Goal: Task Accomplishment & Management: Use online tool/utility

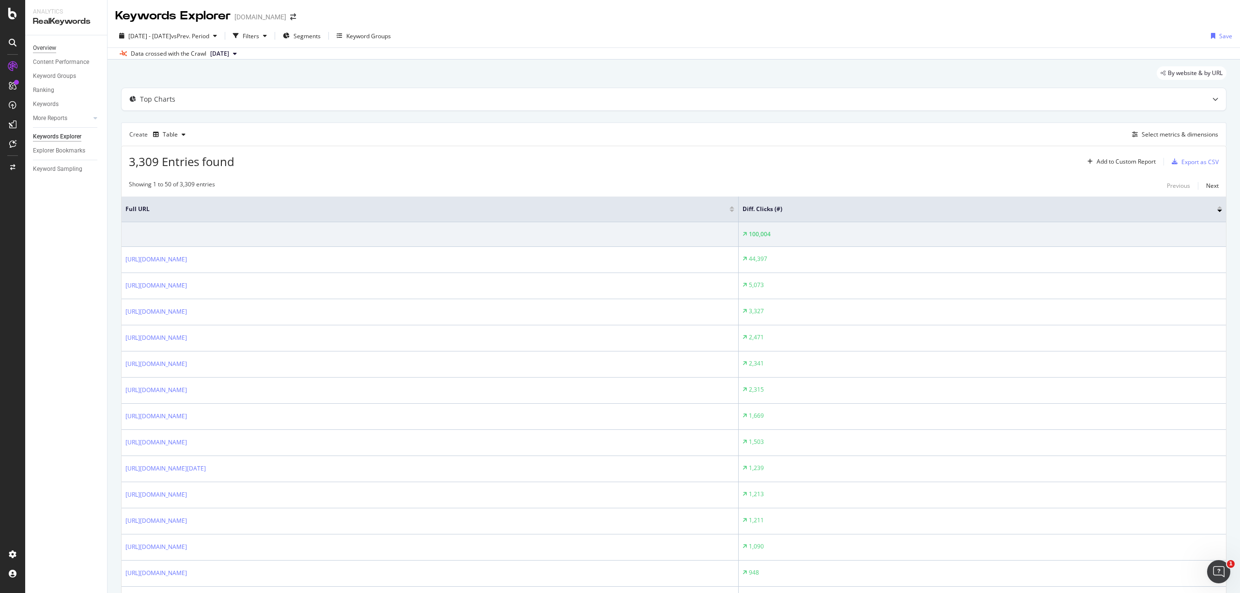
click at [45, 44] on div "Overview" at bounding box center [44, 48] width 23 height 10
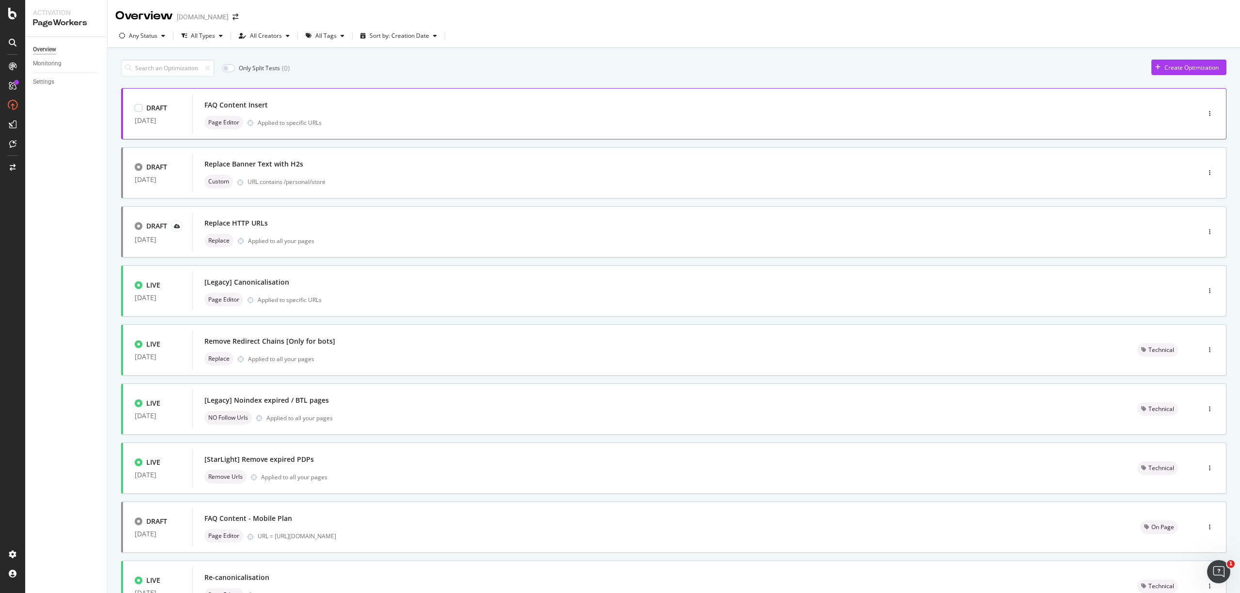
click at [362, 120] on div "Page Editor Applied to specific URLs" at bounding box center [681, 123] width 954 height 14
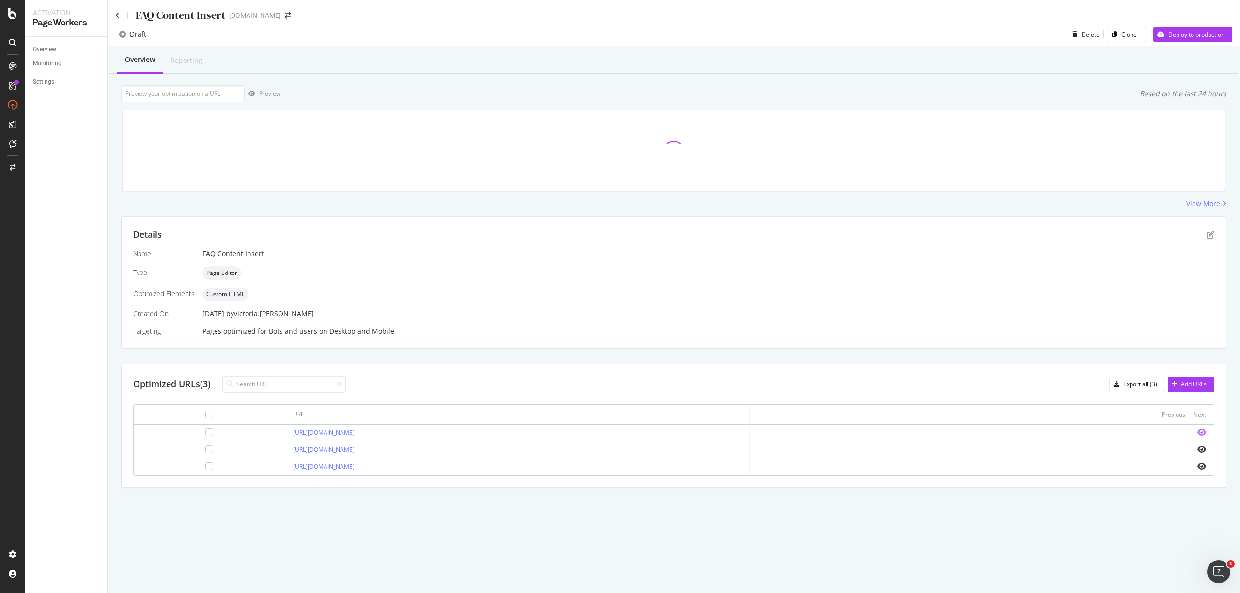
click at [1198, 431] on icon "eye" at bounding box center [1201, 433] width 9 height 8
click at [1203, 431] on icon "eye" at bounding box center [1201, 433] width 9 height 8
drag, startPoint x: 463, startPoint y: 434, endPoint x: 217, endPoint y: 435, distance: 245.5
click at [285, 435] on td "https://consumer.starhub.com/personal/store/mobile/devices/samsung/galaxy-s25-p…" at bounding box center [517, 433] width 464 height 17
copy link "https://consumer.starhub.com/personal/store/mobile/devices/samsung/galaxy-s25-p…"
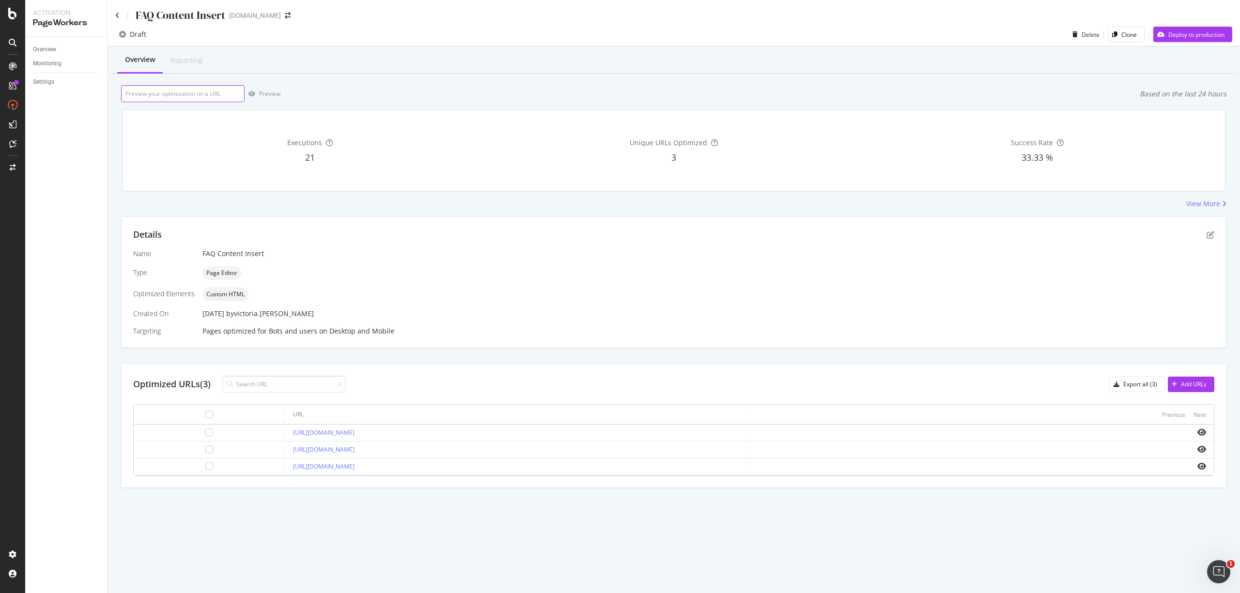
click at [208, 98] on input "url" at bounding box center [182, 93] width 123 height 17
paste input "https://consumer.starhub.com/personal/store/mobile/devices/samsung/galaxy-s25-p…"
type input "https://consumer.starhub.com/personal/store/mobile/devices/samsung/galaxy-s25-p…"
click at [285, 93] on div "https://consumer.starhub.com/personal/store/mobile/devices/samsung/galaxy-s25-p…" at bounding box center [673, 93] width 1105 height 17
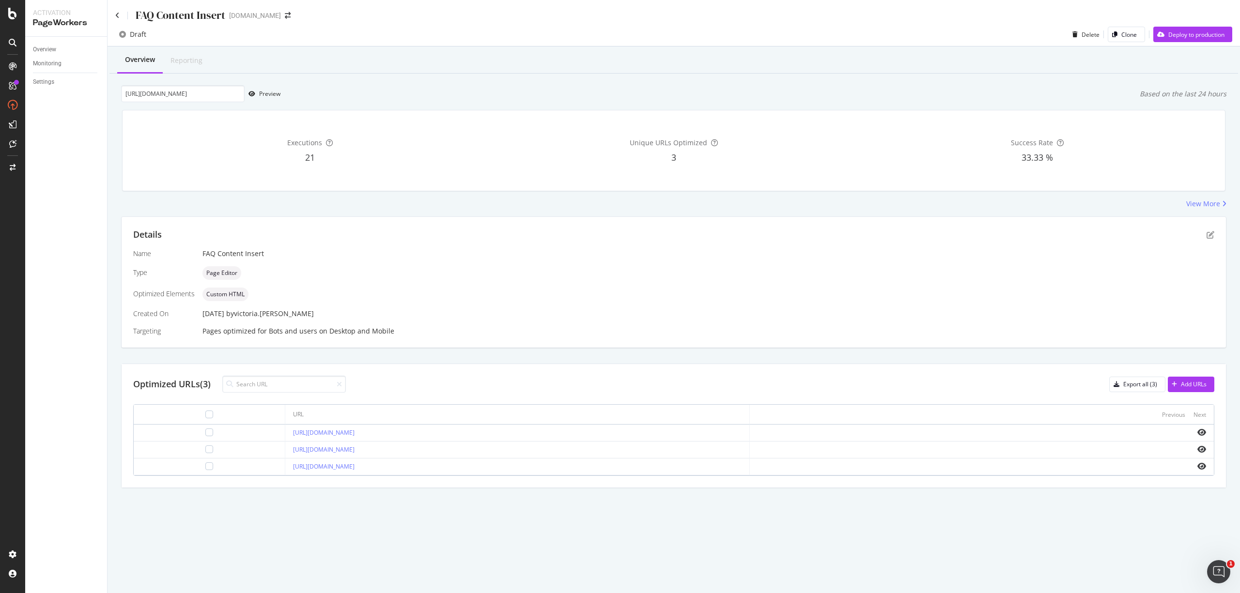
scroll to position [0, 0]
click at [280, 93] on div "https://consumer.starhub.com/personal/store/mobile/devices/samsung/galaxy-s25-p…" at bounding box center [673, 93] width 1105 height 17
click at [270, 93] on div "Preview" at bounding box center [269, 94] width 21 height 8
click at [114, 12] on div "FAQ Content Insert starhub.com" at bounding box center [674, 11] width 1132 height 23
click at [118, 16] on icon at bounding box center [117, 15] width 4 height 7
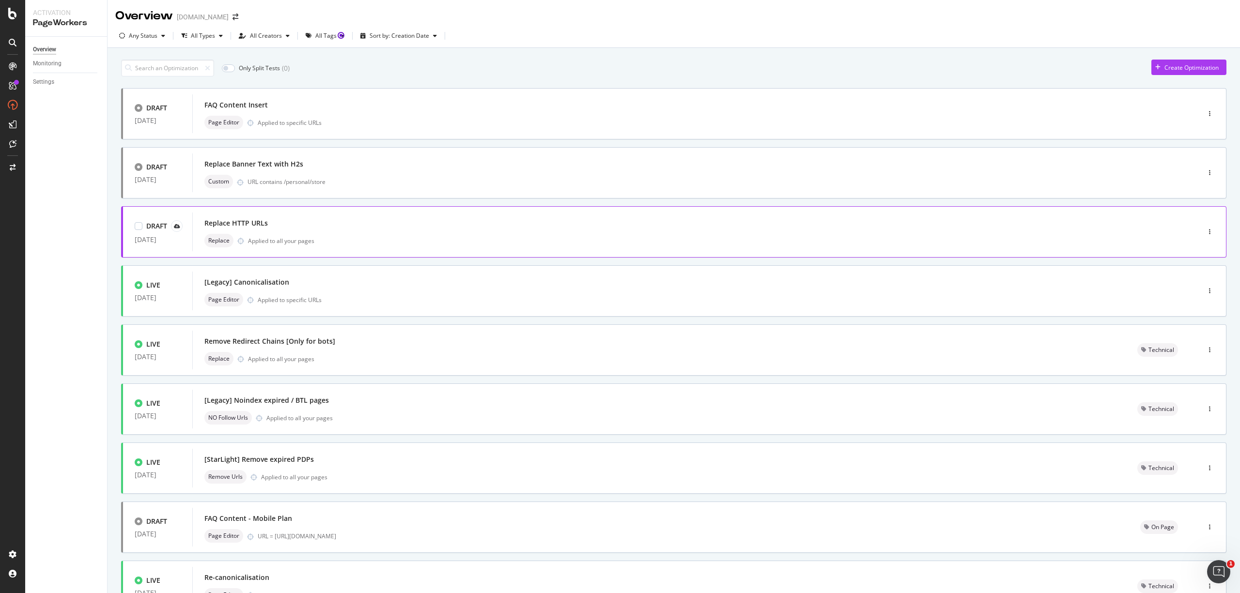
click at [353, 240] on div "Replace Applied to all your pages" at bounding box center [681, 241] width 954 height 14
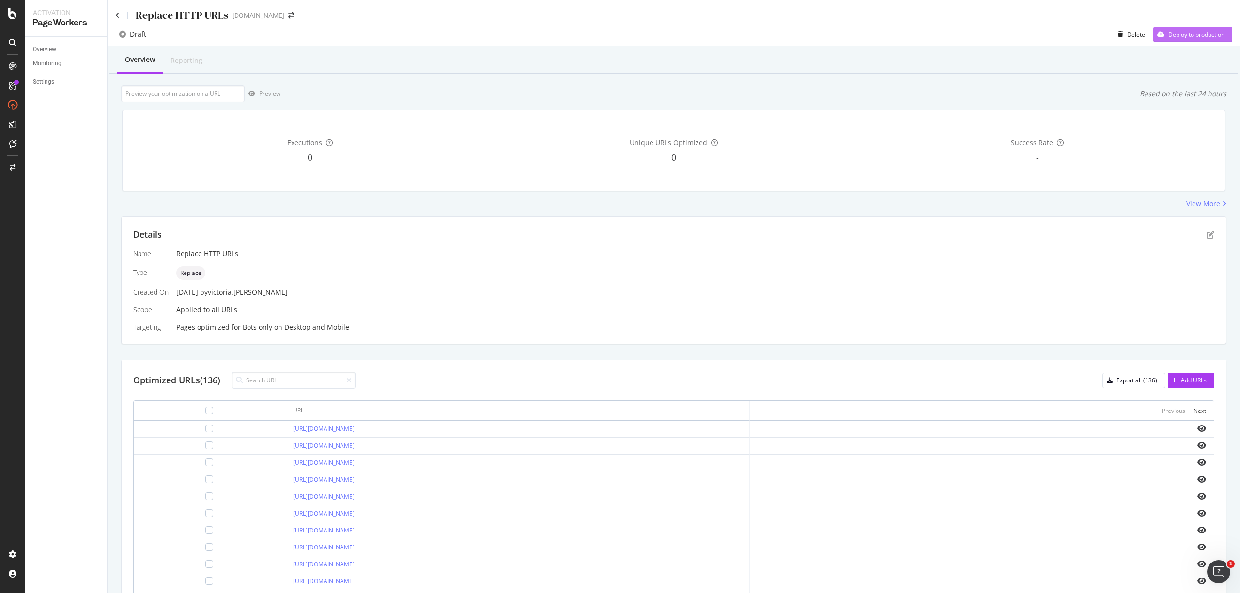
click at [1182, 33] on div "Deploy to production" at bounding box center [1196, 35] width 56 height 8
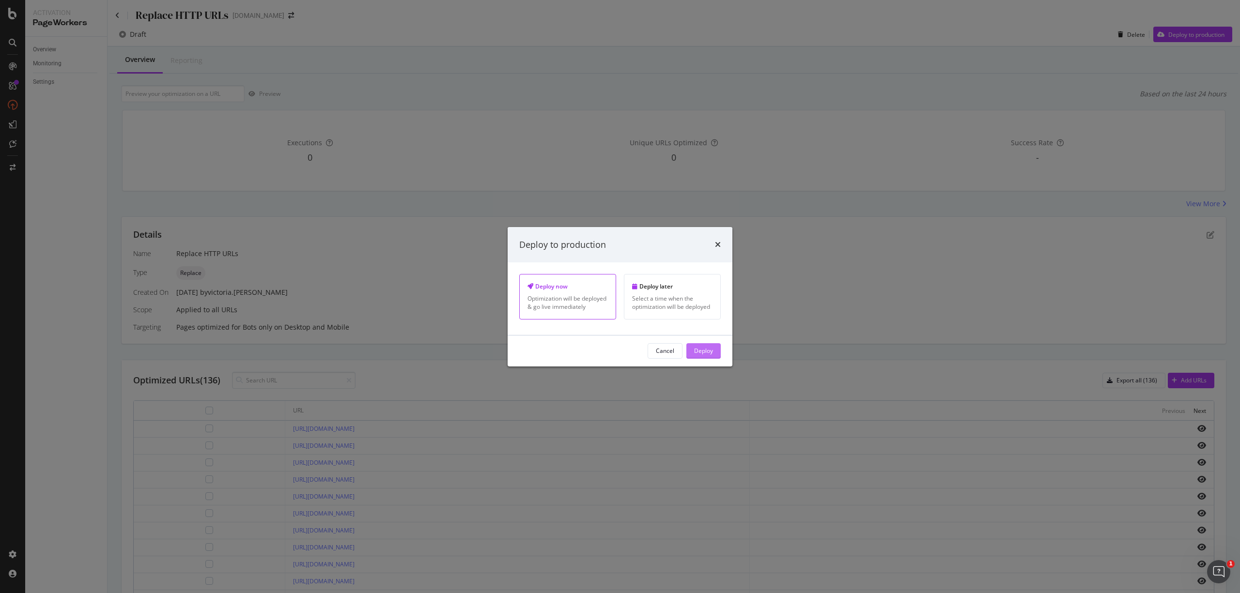
click at [703, 353] on div "Deploy" at bounding box center [703, 351] width 19 height 8
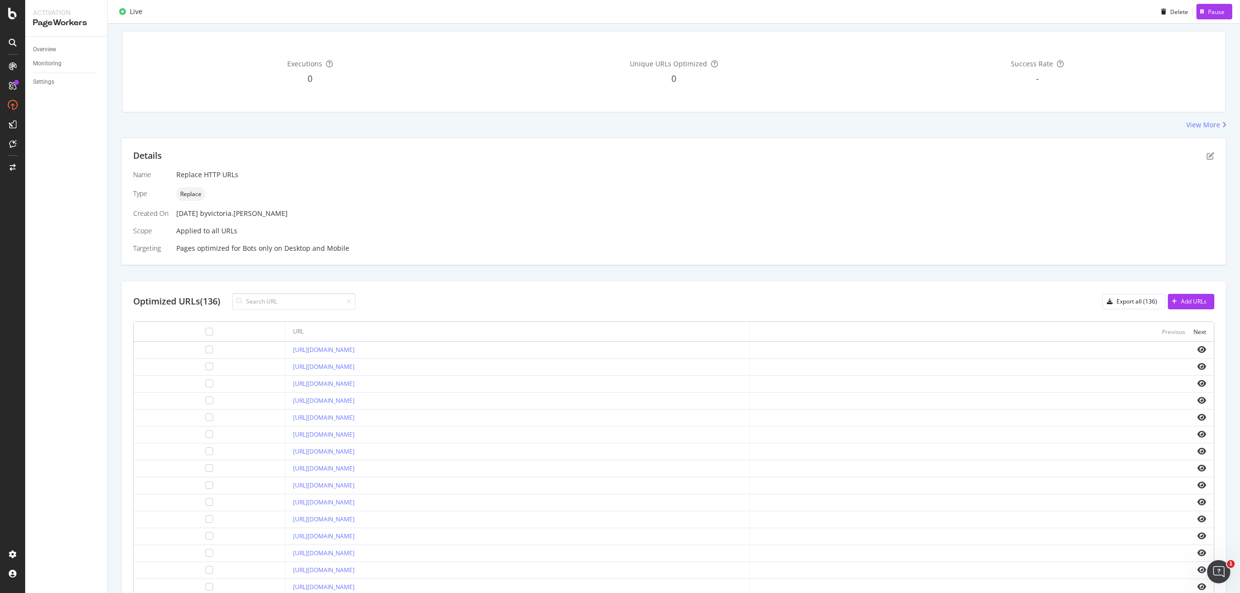
scroll to position [128, 0]
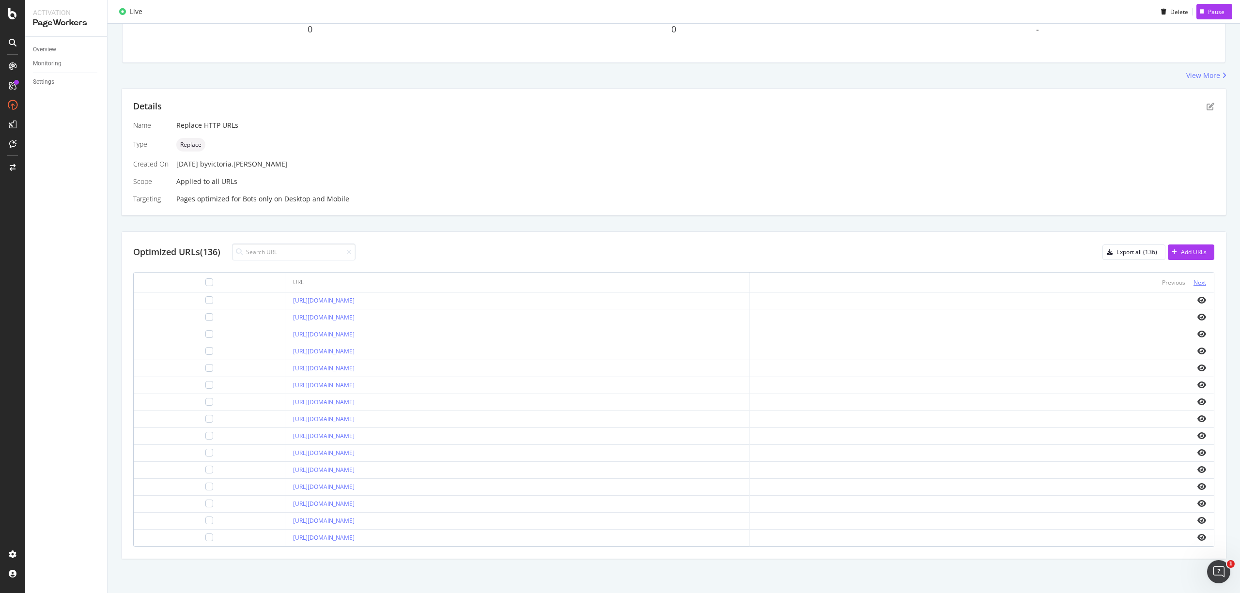
click at [1193, 287] on div "Next" at bounding box center [1199, 282] width 13 height 11
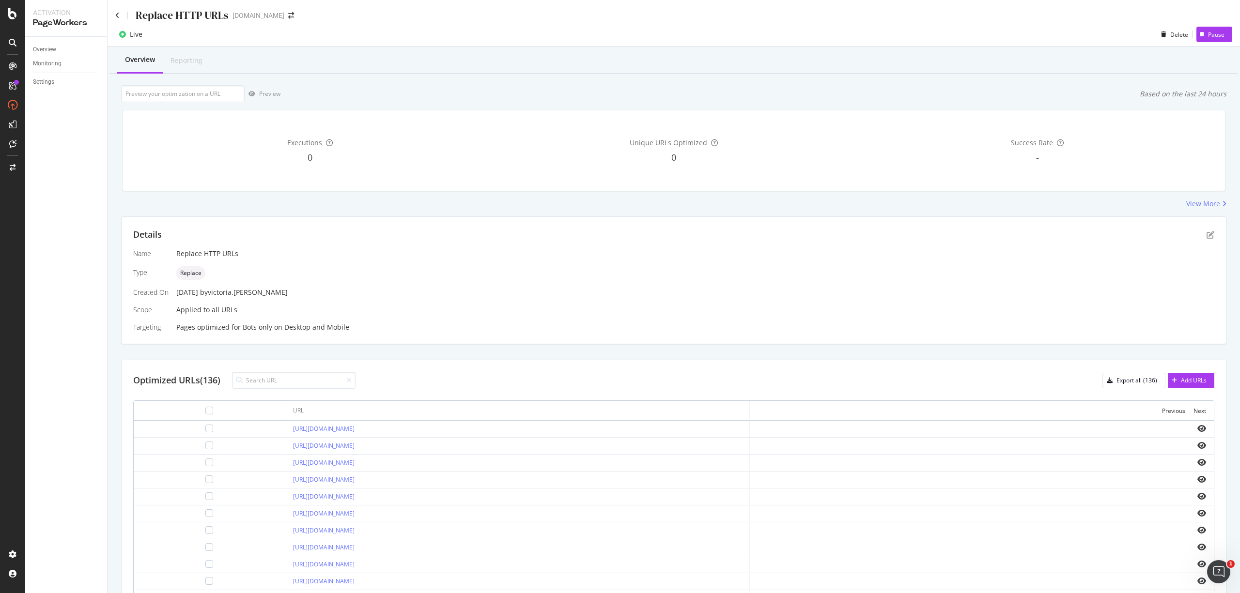
click at [120, 16] on div "Replace HTTP URLs" at bounding box center [171, 15] width 113 height 15
click at [119, 14] on icon at bounding box center [117, 15] width 4 height 7
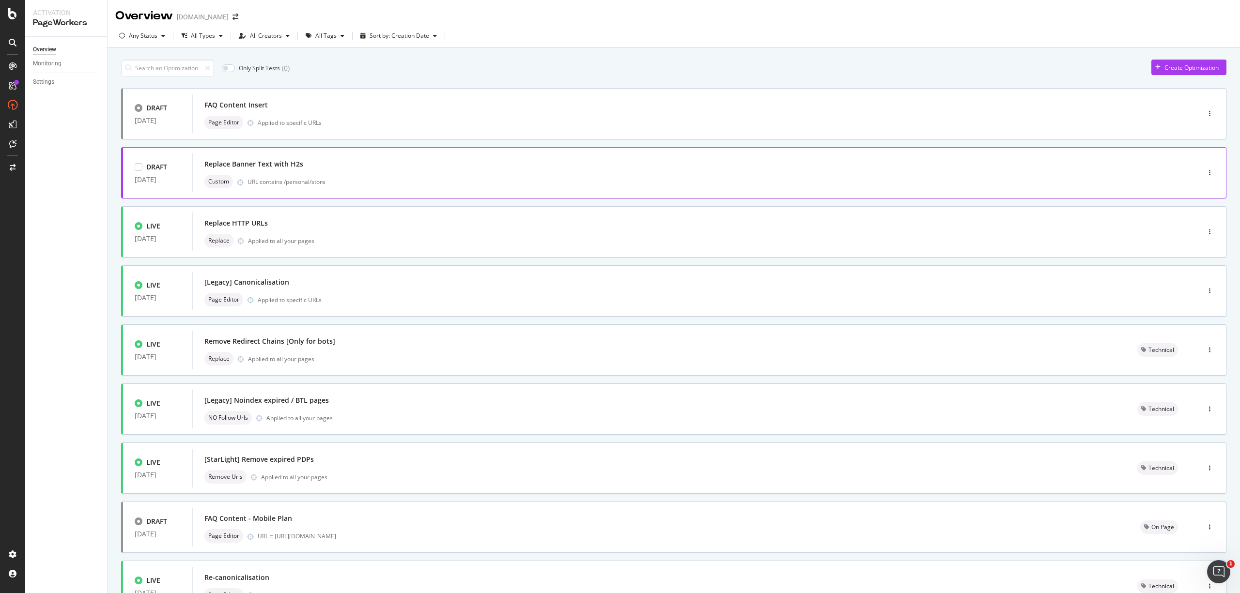
click at [380, 184] on div "URL contains /personal/store" at bounding box center [702, 182] width 911 height 8
click at [294, 234] on div "Replace Applied to all your pages" at bounding box center [681, 241] width 954 height 14
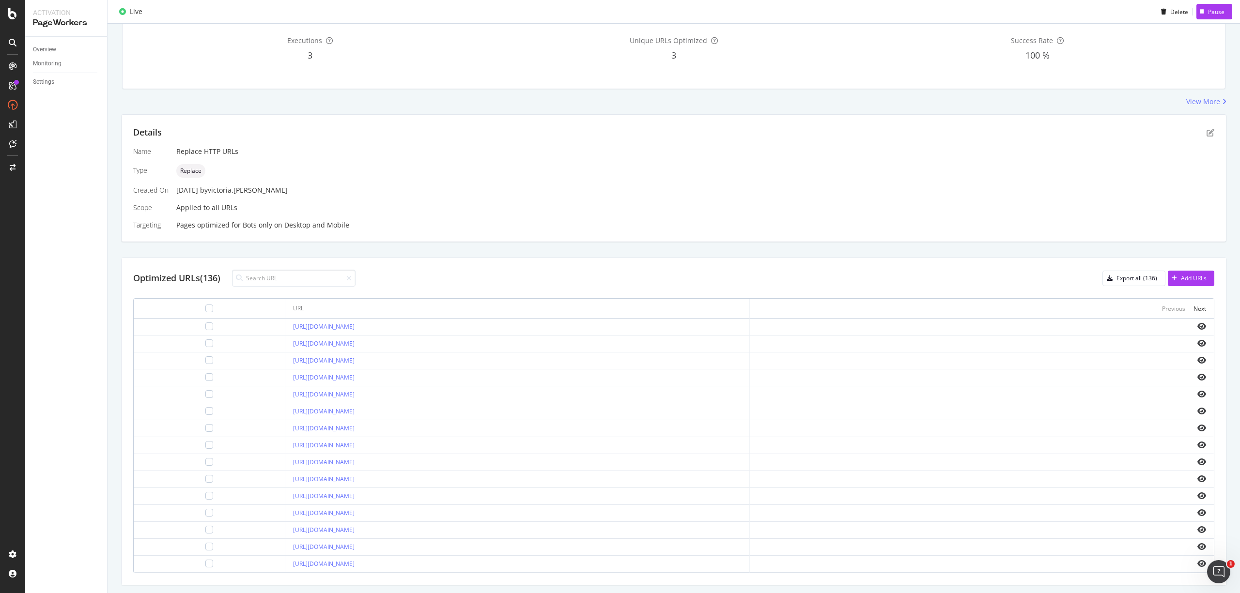
scroll to position [101, 0]
click at [247, 226] on div "Bots only" at bounding box center [258, 226] width 30 height 10
click at [52, 304] on div "Overview Monitoring Settings" at bounding box center [66, 315] width 82 height 556
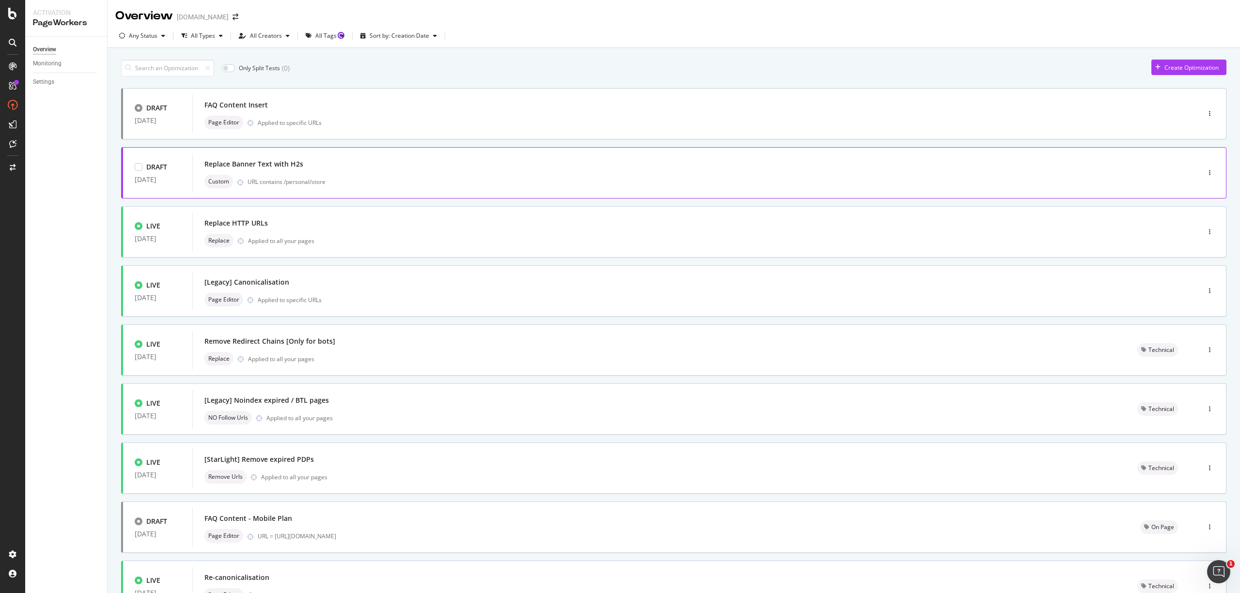
click at [342, 169] on div "Replace Banner Text with H2s" at bounding box center [681, 164] width 954 height 14
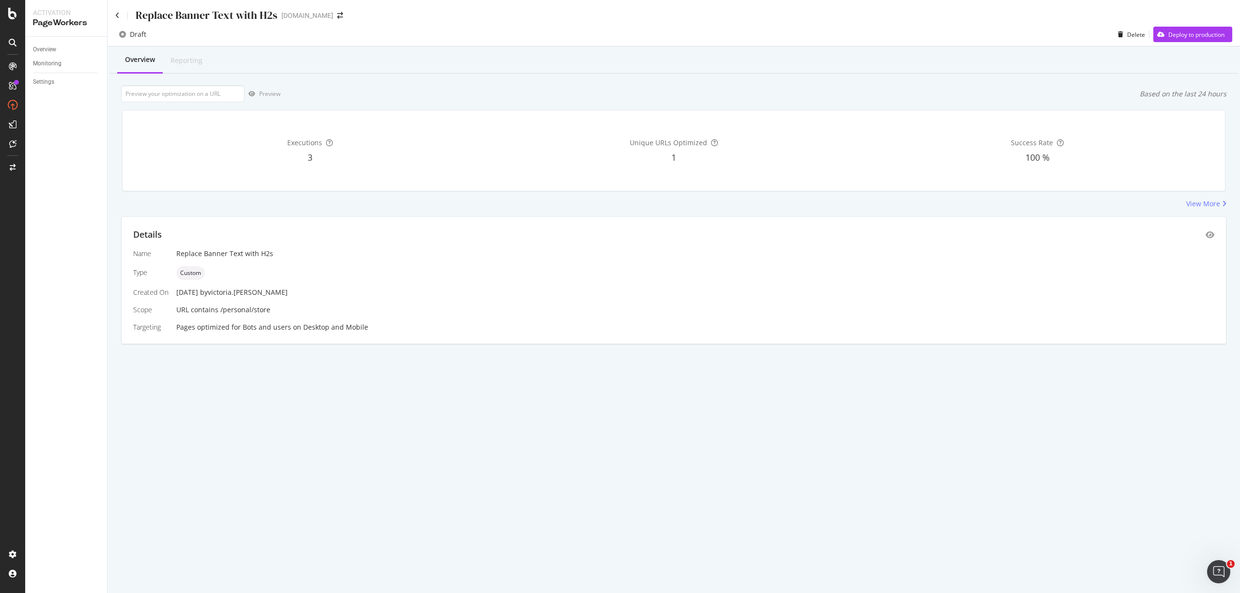
click at [833, 388] on div "Replace Banner Text with H2s starhub.com Draft Delete Deploy to production Over…" at bounding box center [674, 296] width 1132 height 593
click at [257, 252] on div "Replace Banner Text with H2s" at bounding box center [695, 254] width 1038 height 10
click at [458, 258] on div "Replace Banner Text with H2s" at bounding box center [695, 254] width 1038 height 10
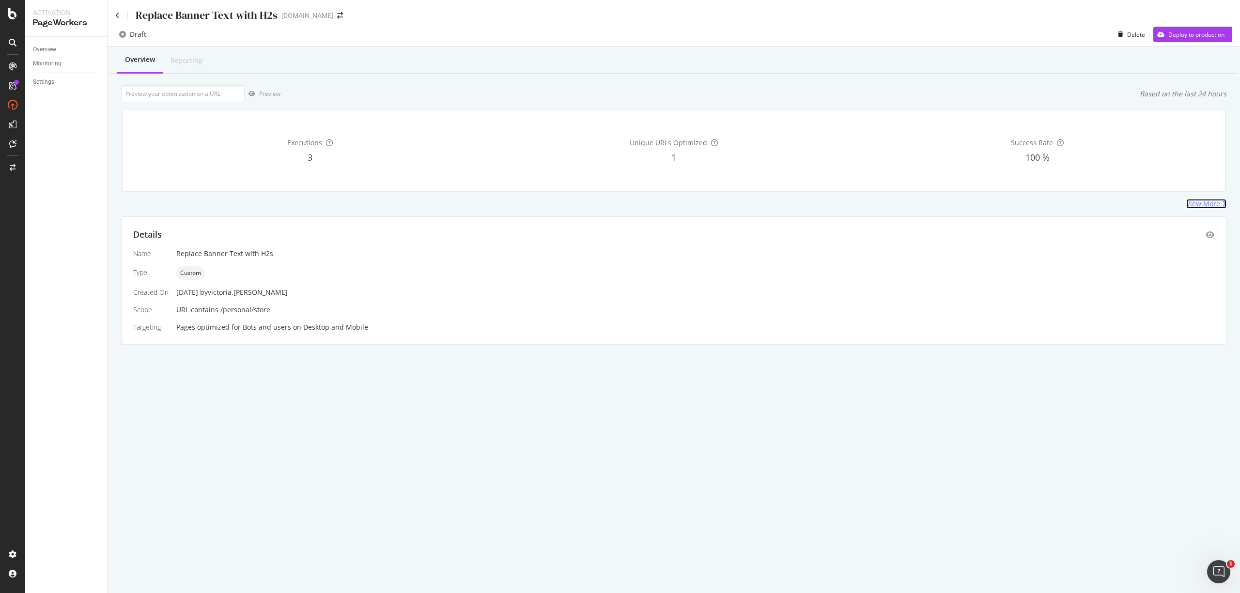
click at [1201, 203] on div "View More" at bounding box center [1203, 204] width 34 height 10
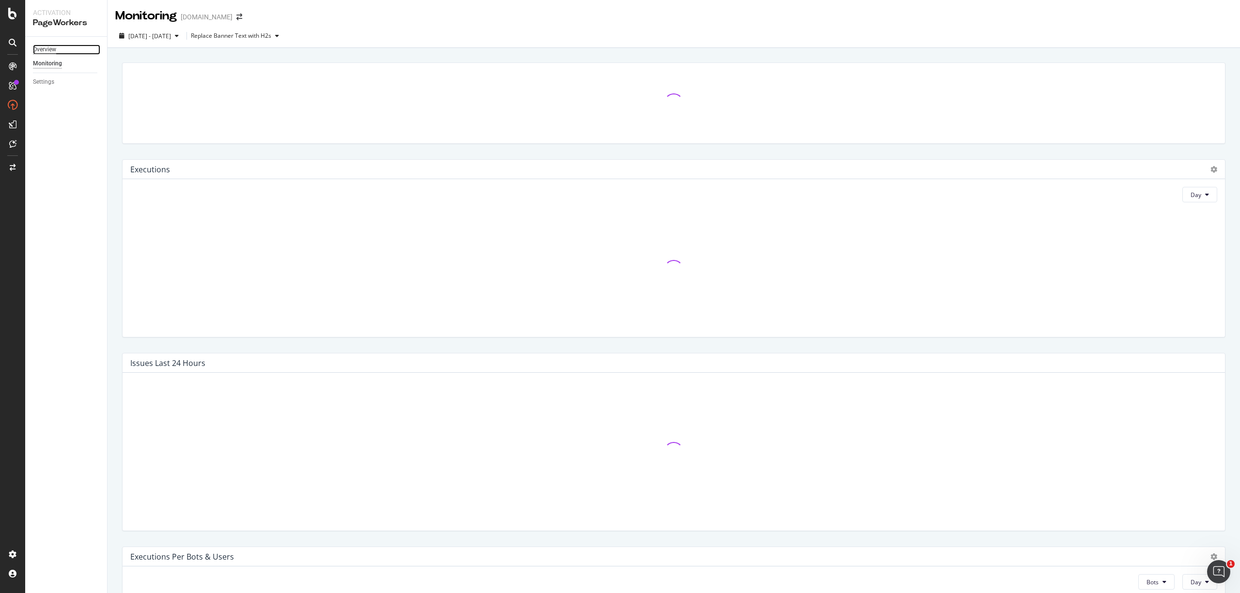
click at [50, 51] on div "Overview" at bounding box center [44, 50] width 23 height 10
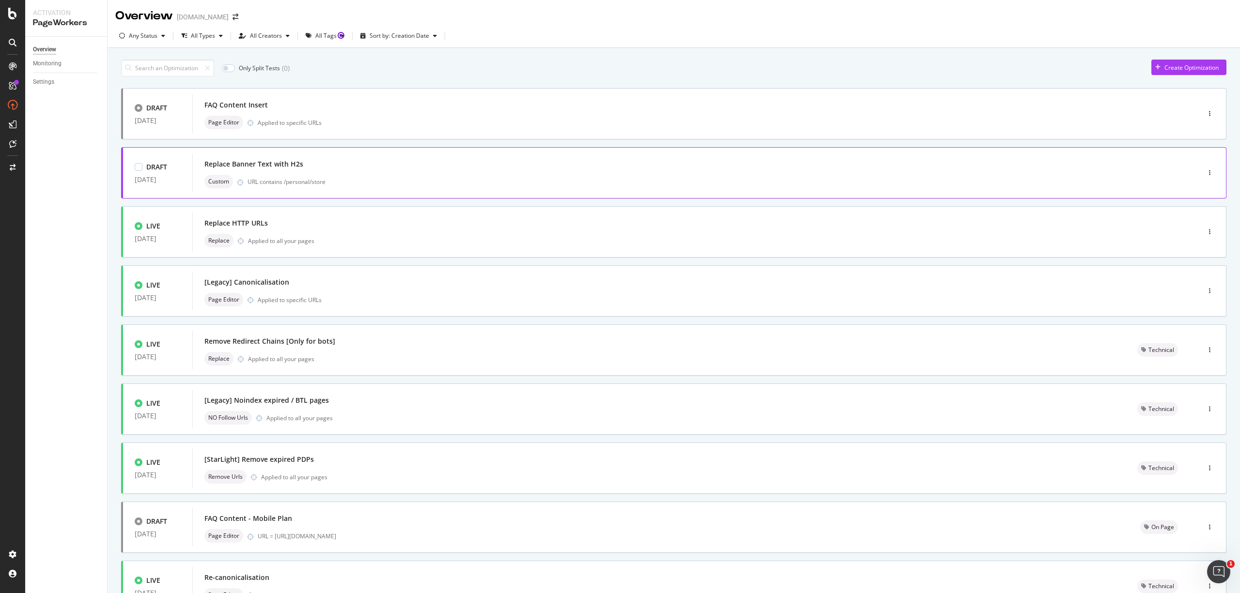
click at [366, 175] on div "Custom URL contains /personal/store" at bounding box center [681, 182] width 954 height 14
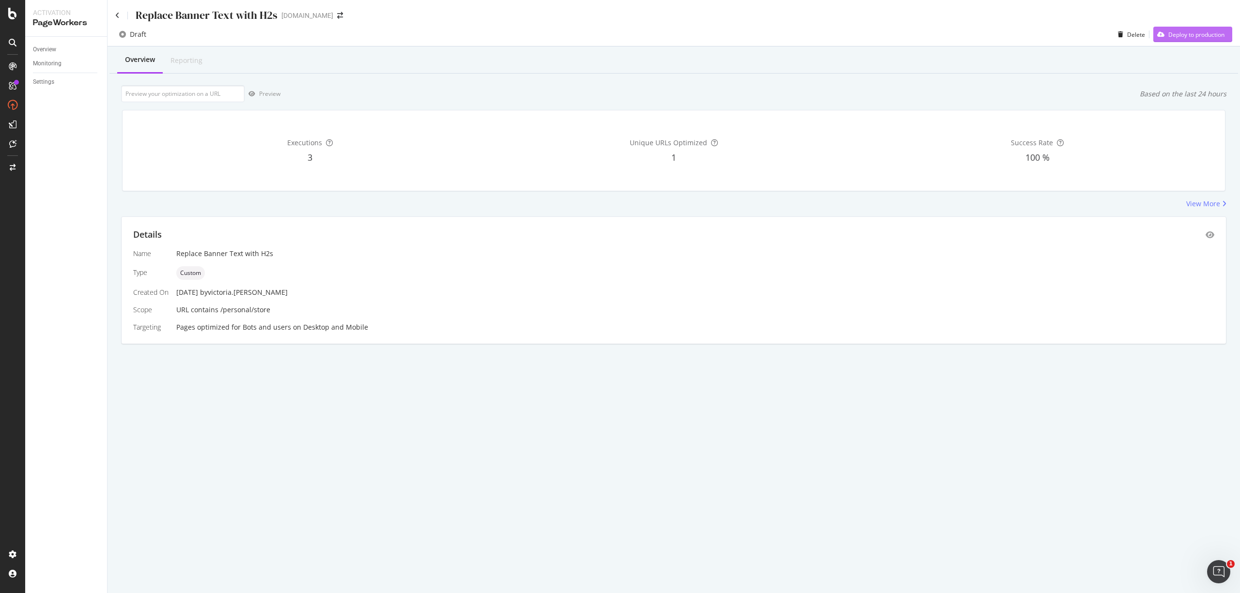
click at [1190, 32] on div "Deploy to production" at bounding box center [1196, 35] width 56 height 8
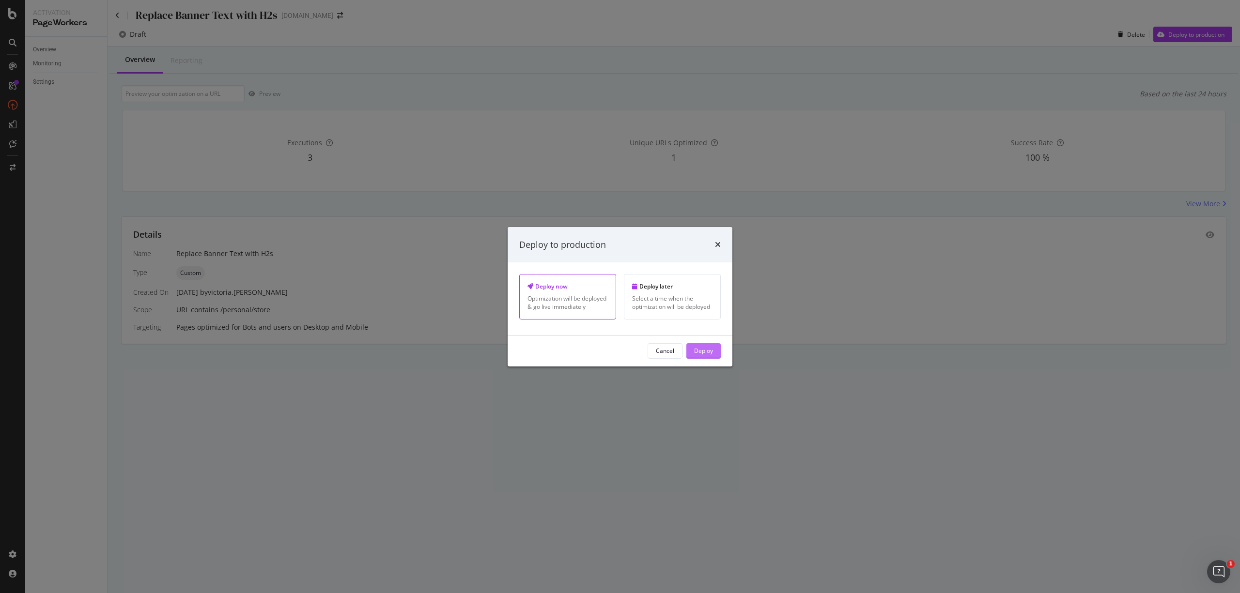
click at [698, 348] on div "Deploy" at bounding box center [703, 351] width 19 height 8
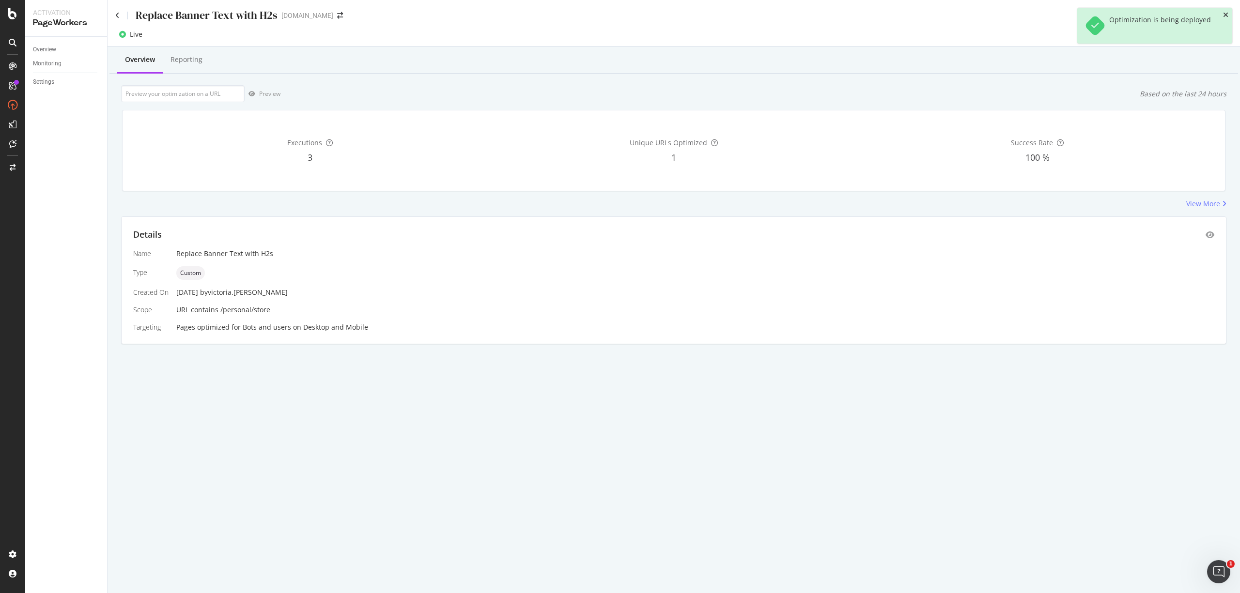
click at [1227, 14] on icon "close toast" at bounding box center [1225, 15] width 5 height 7
click at [41, 41] on div "Overview Monitoring Settings" at bounding box center [66, 315] width 82 height 556
click at [42, 45] on div "Overview" at bounding box center [44, 50] width 23 height 10
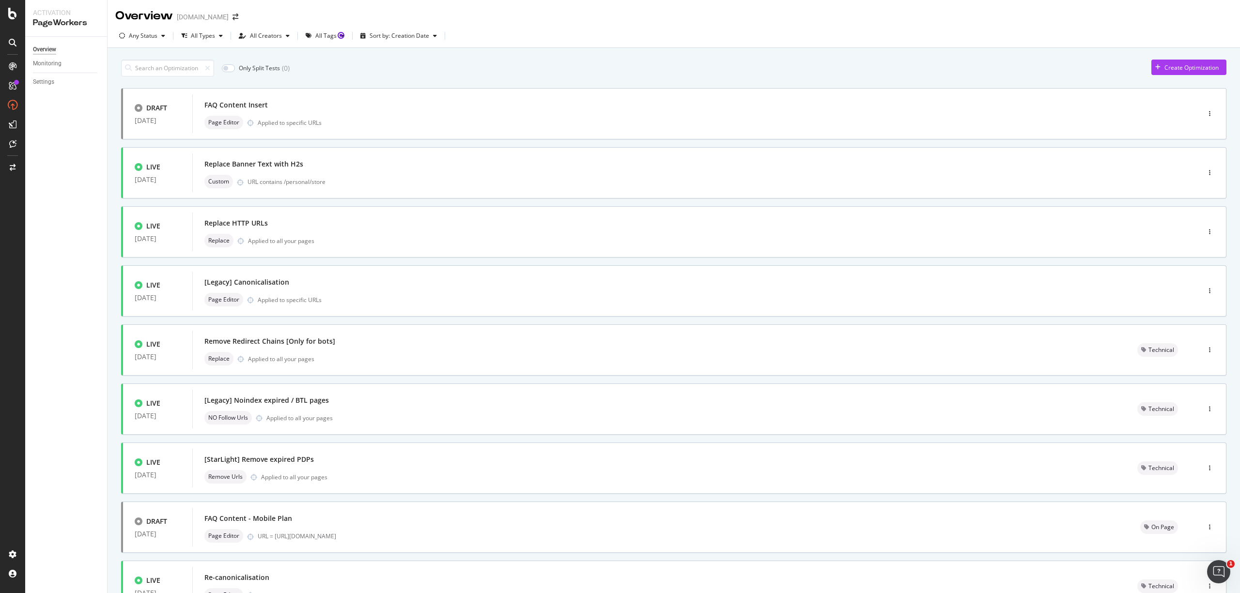
click at [46, 226] on div "Overview Monitoring Settings" at bounding box center [66, 315] width 82 height 556
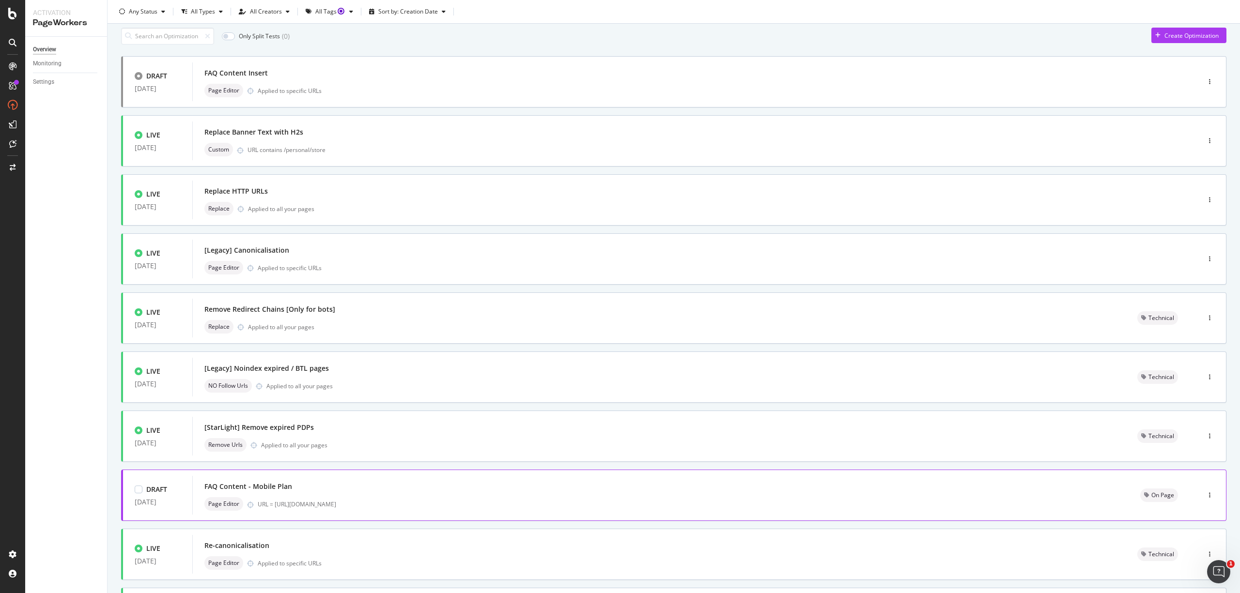
scroll to position [33, 0]
click at [279, 477] on div "FAQ Content - Mobile Plan Page Editor URL = https://consumer.starhub.com/person…" at bounding box center [660, 494] width 936 height 39
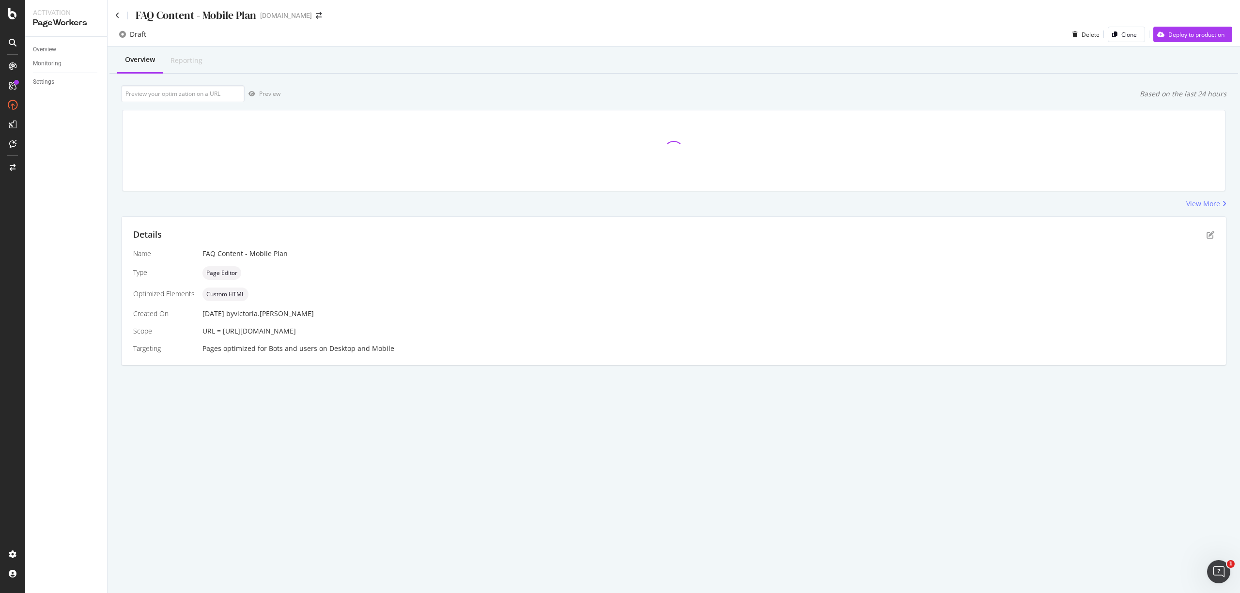
click at [216, 13] on div "FAQ Content - Mobile Plan" at bounding box center [196, 15] width 121 height 15
drag, startPoint x: 427, startPoint y: 32, endPoint x: 397, endPoint y: 34, distance: 30.6
click at [427, 31] on div "Draft Delete Clone Deploy to production" at bounding box center [674, 36] width 1132 height 19
click at [117, 16] on icon at bounding box center [117, 15] width 4 height 7
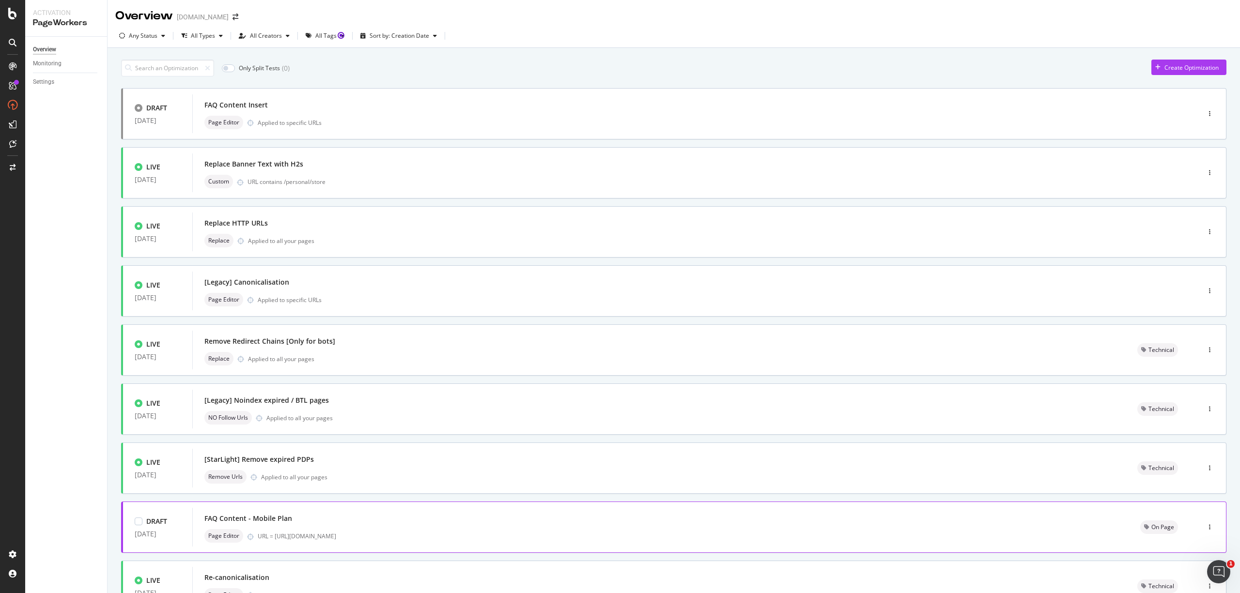
click at [337, 520] on div "FAQ Content - Mobile Plan" at bounding box center [660, 519] width 912 height 14
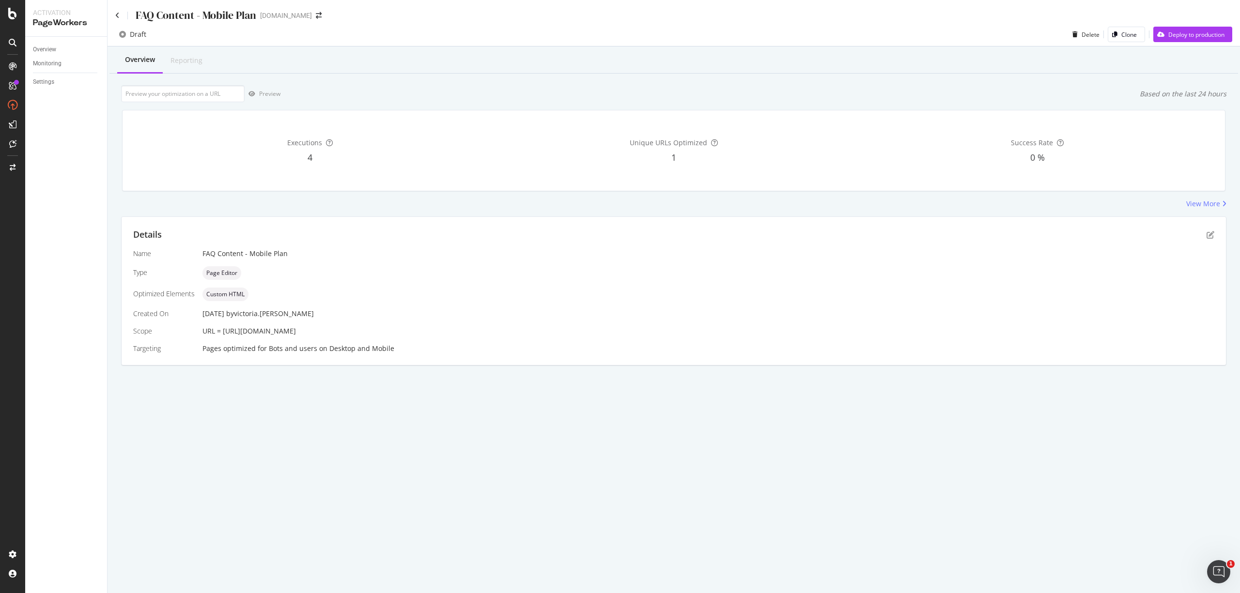
click at [1218, 238] on div "Details Name FAQ Content - Mobile Plan Type Page Editor Optimized Elements Cust…" at bounding box center [674, 291] width 1104 height 148
click at [1208, 235] on icon "pen-to-square" at bounding box center [1210, 235] width 8 height 8
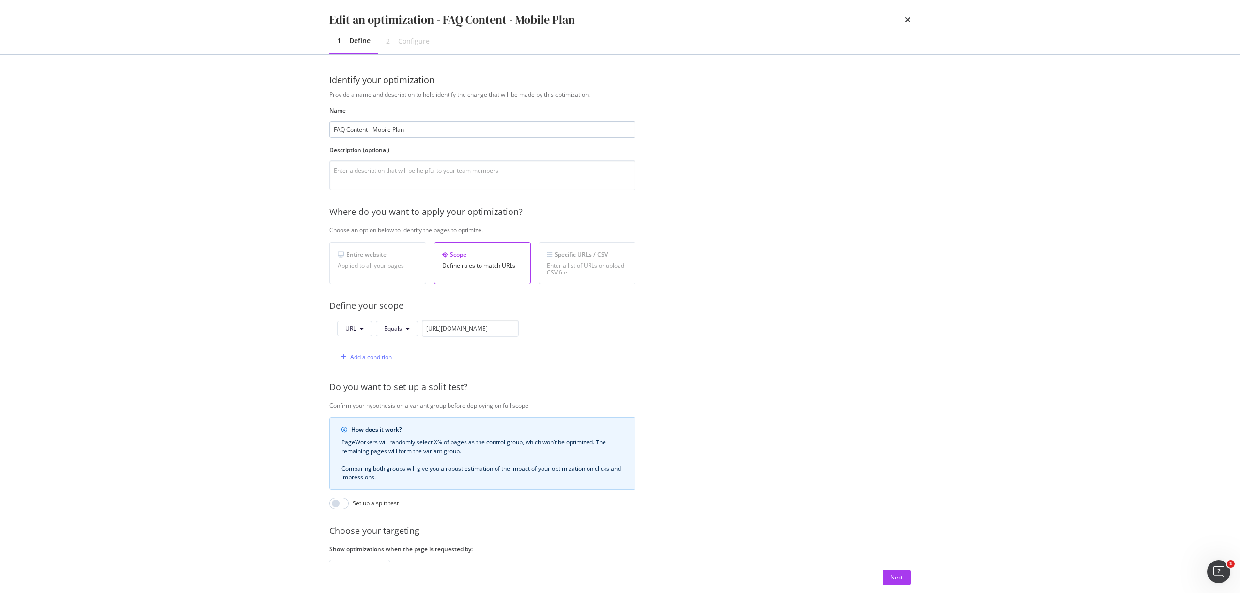
click at [372, 127] on input "FAQ Content - Mobile Plan" at bounding box center [482, 129] width 306 height 17
click at [387, 129] on input "FAQ Content - Mobile Plan" at bounding box center [482, 129] width 306 height 17
click at [469, 122] on input "FAQ Content - Star Plan" at bounding box center [482, 129] width 306 height 17
click at [468, 123] on input "FAQ Content - Star Plan" at bounding box center [482, 129] width 306 height 17
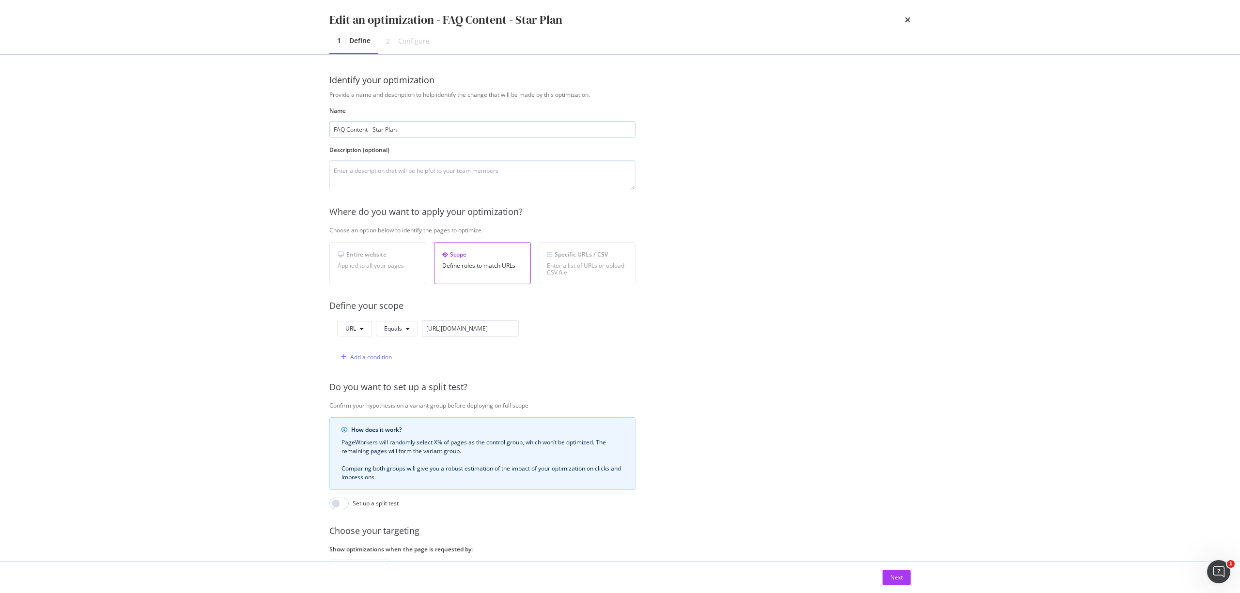
click at [471, 123] on input "FAQ Content - Star Plan" at bounding box center [482, 129] width 306 height 17
click at [464, 127] on input "FAQ Content - Star Plan" at bounding box center [482, 129] width 306 height 17
drag, startPoint x: 333, startPoint y: 131, endPoint x: 350, endPoint y: 135, distance: 17.5
click at [333, 130] on input "FAQ Content - Star Plan Landing" at bounding box center [482, 129] width 306 height 17
type input "[StarLight] FAQ Content - Star Plan Landing"
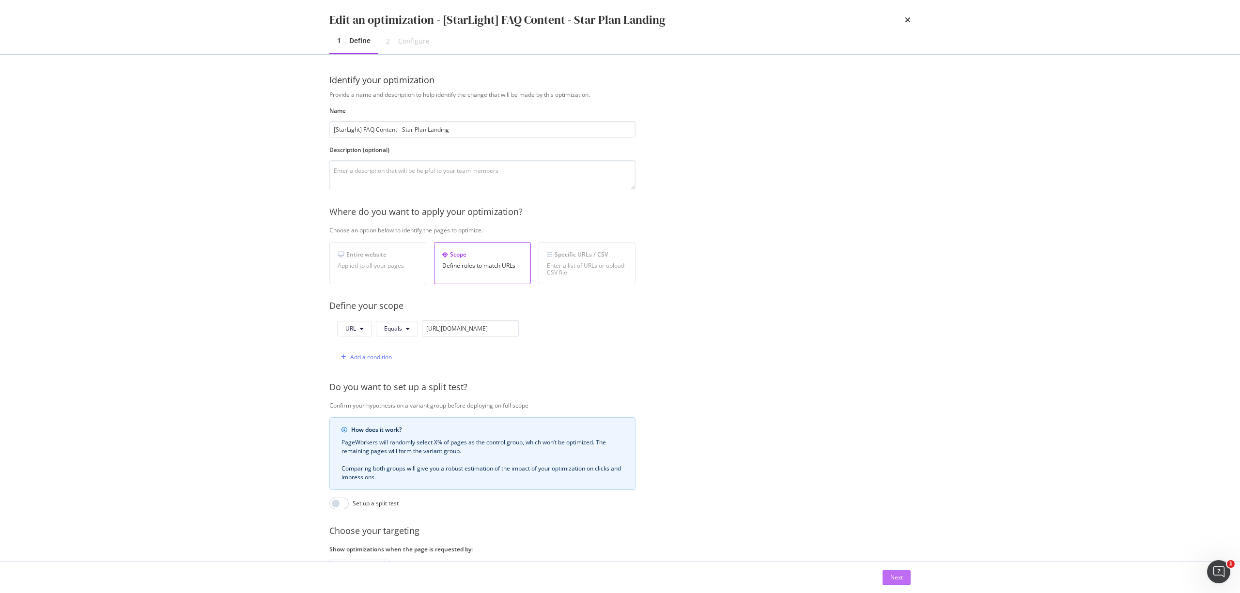
click at [887, 579] on button "Next" at bounding box center [896, 577] width 28 height 15
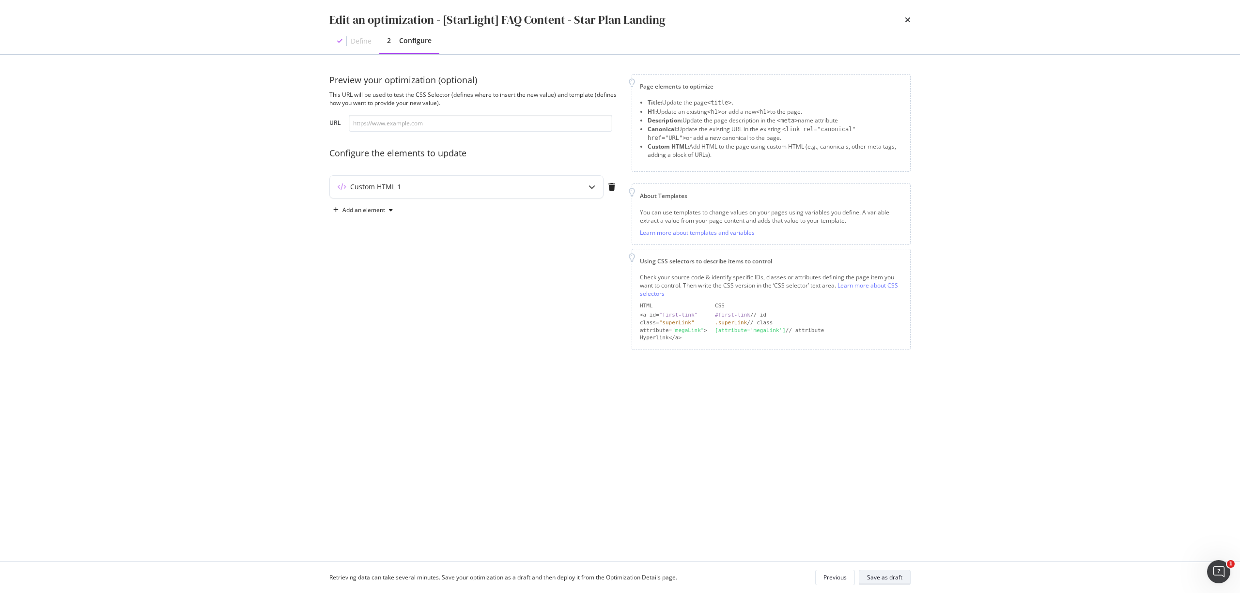
click at [888, 579] on div "Save as draft" at bounding box center [884, 577] width 35 height 8
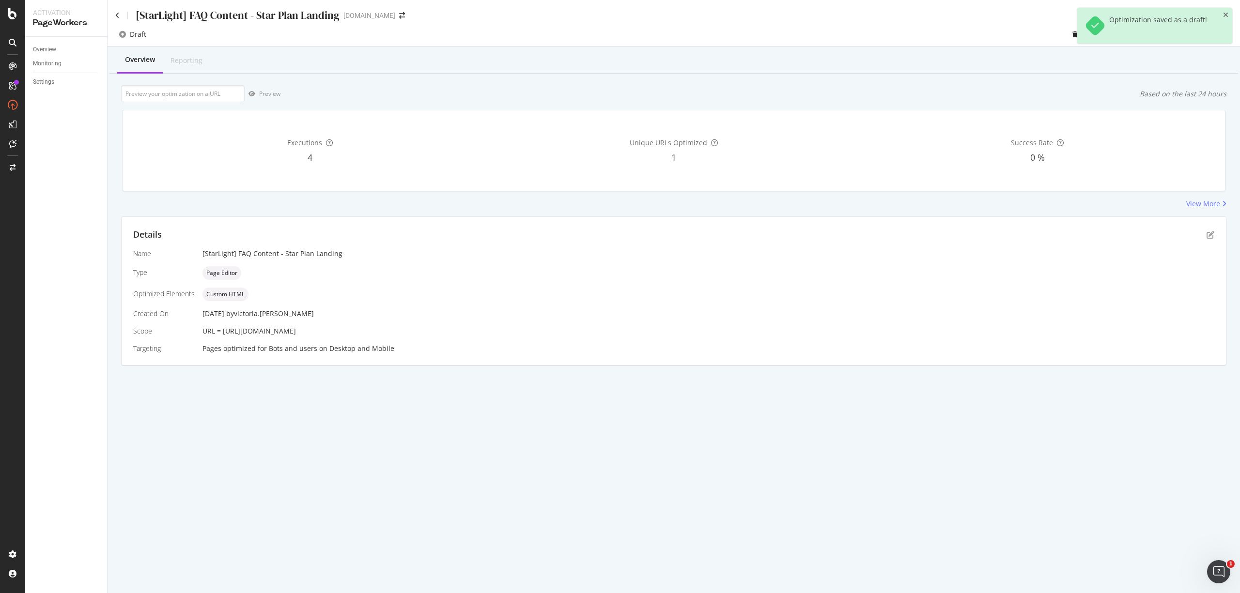
click at [49, 55] on div "Overview" at bounding box center [70, 50] width 74 height 14
click at [48, 52] on div "Overview" at bounding box center [44, 50] width 23 height 10
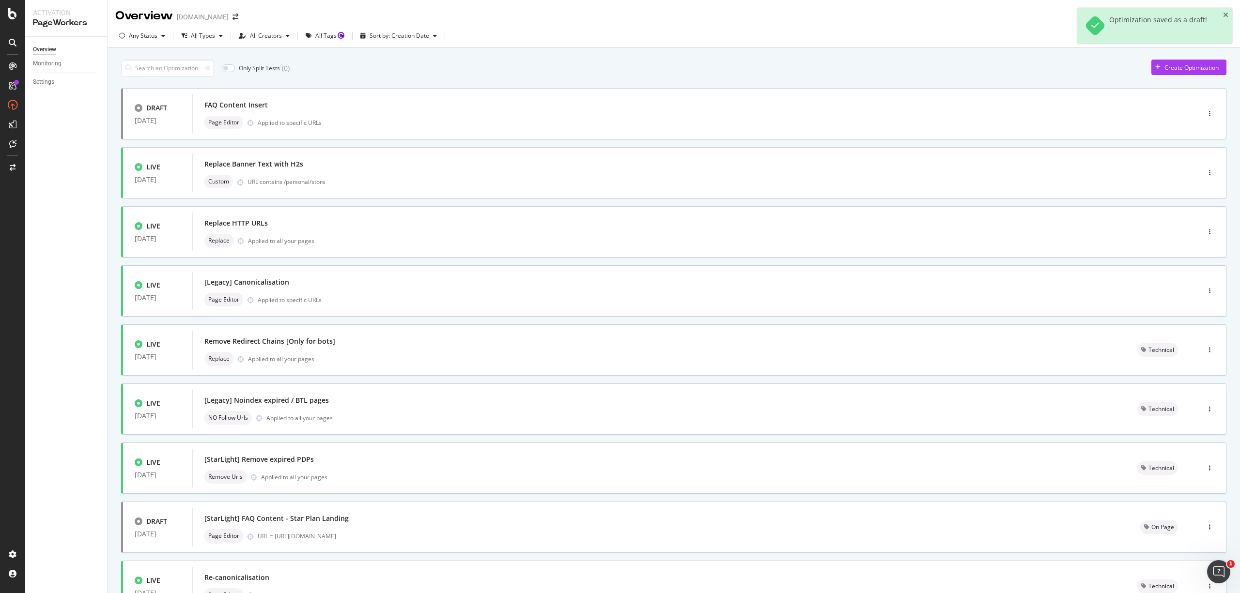
click at [101, 484] on div "Overview Monitoring Settings" at bounding box center [66, 315] width 82 height 556
